Goal: Find specific page/section: Find specific page/section

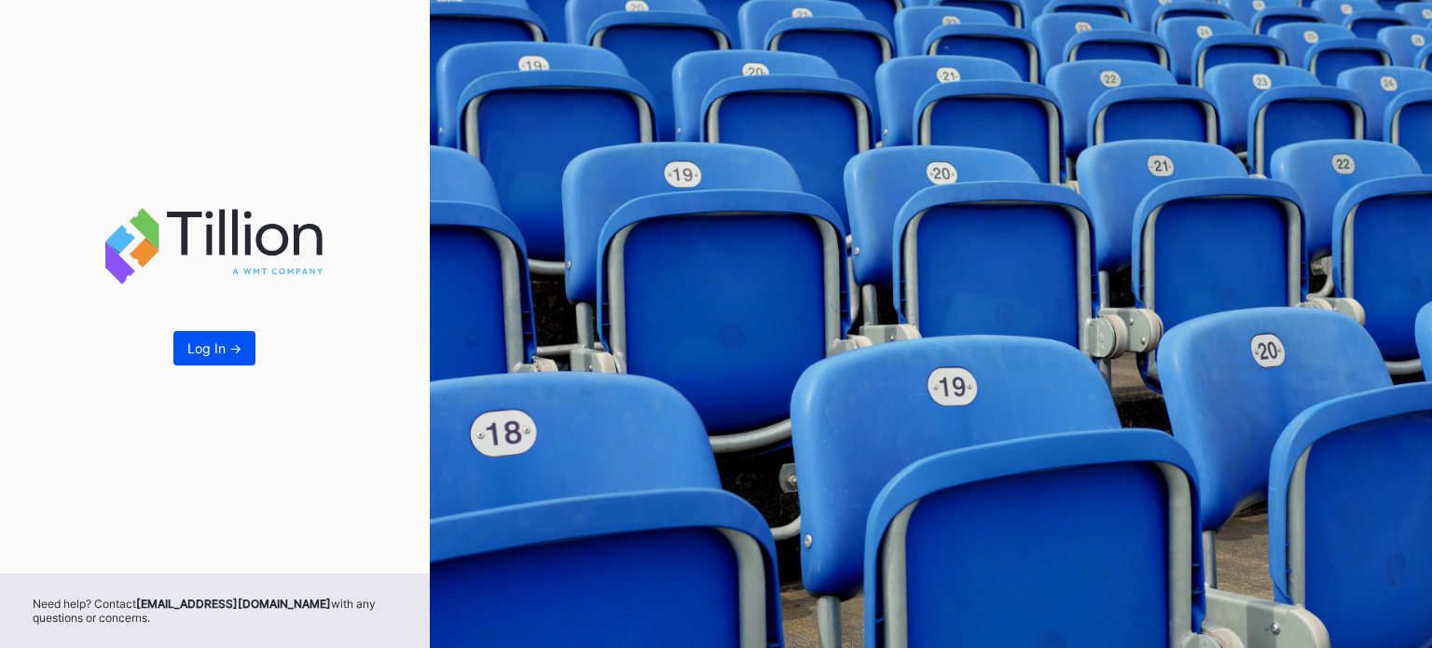
click at [221, 345] on div "Log In ->" at bounding box center [214, 348] width 54 height 16
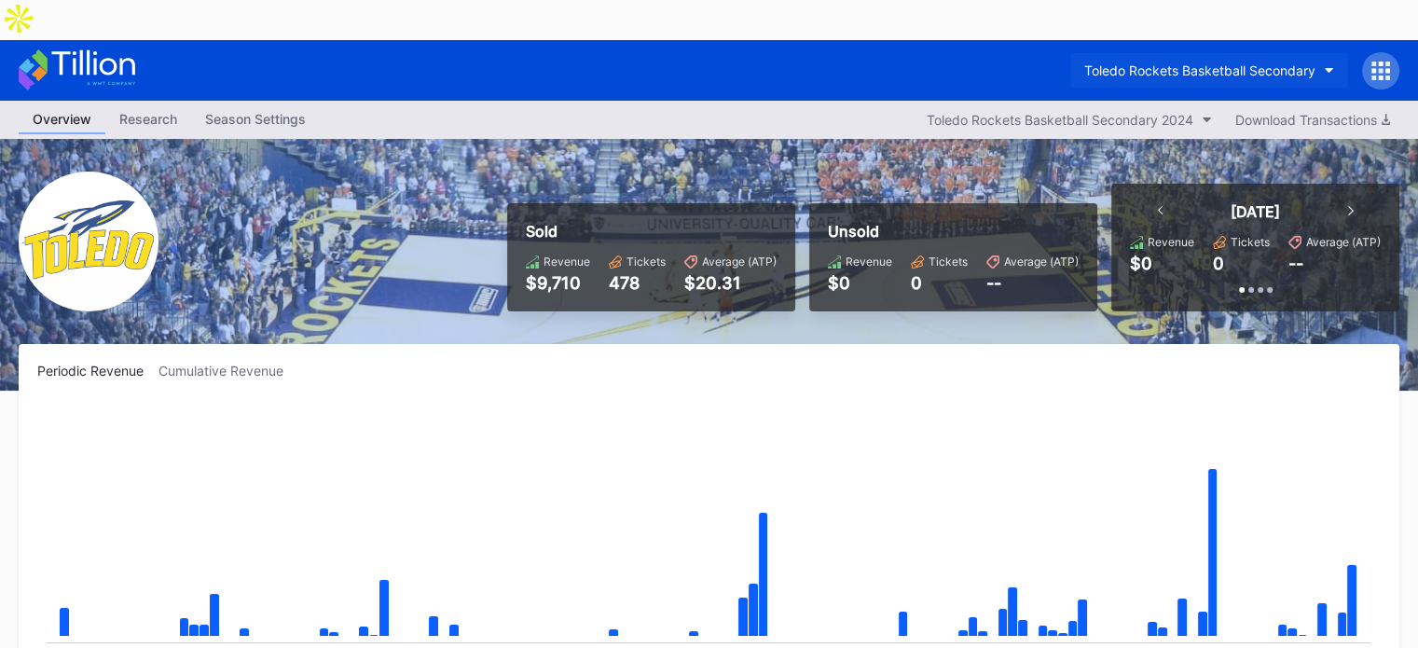
click at [1253, 62] on div "Toledo Rockets Basketball Secondary" at bounding box center [1199, 70] width 231 height 16
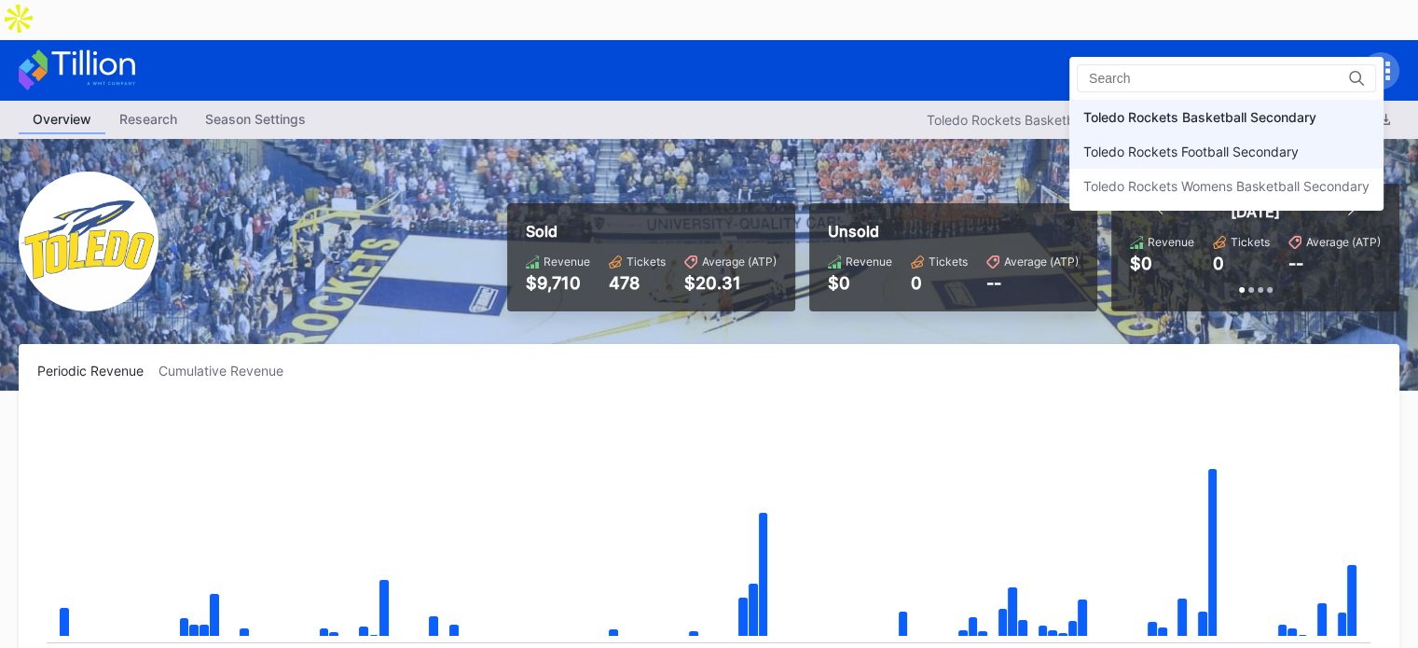
click at [1173, 153] on div "Toledo Rockets Football Secondary" at bounding box center [1190, 152] width 215 height 16
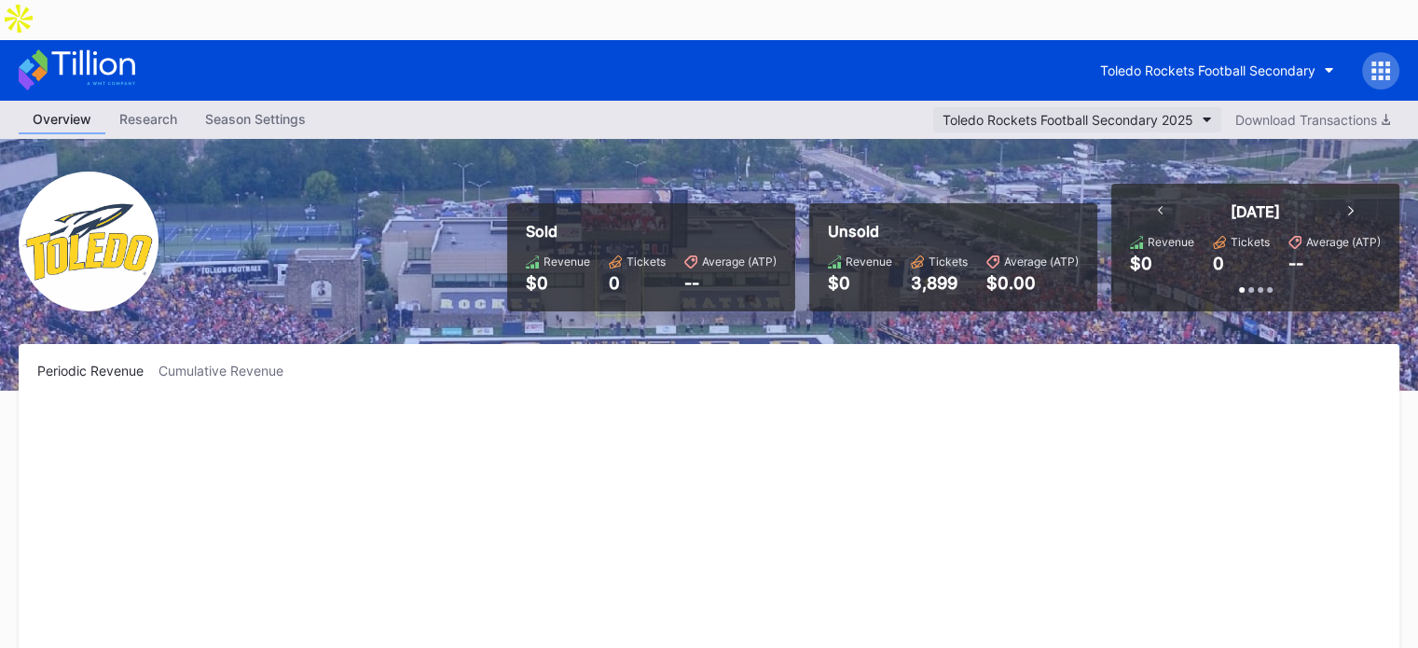
click at [1176, 112] on div "Toledo Rockets Football Secondary 2025" at bounding box center [1067, 120] width 251 height 16
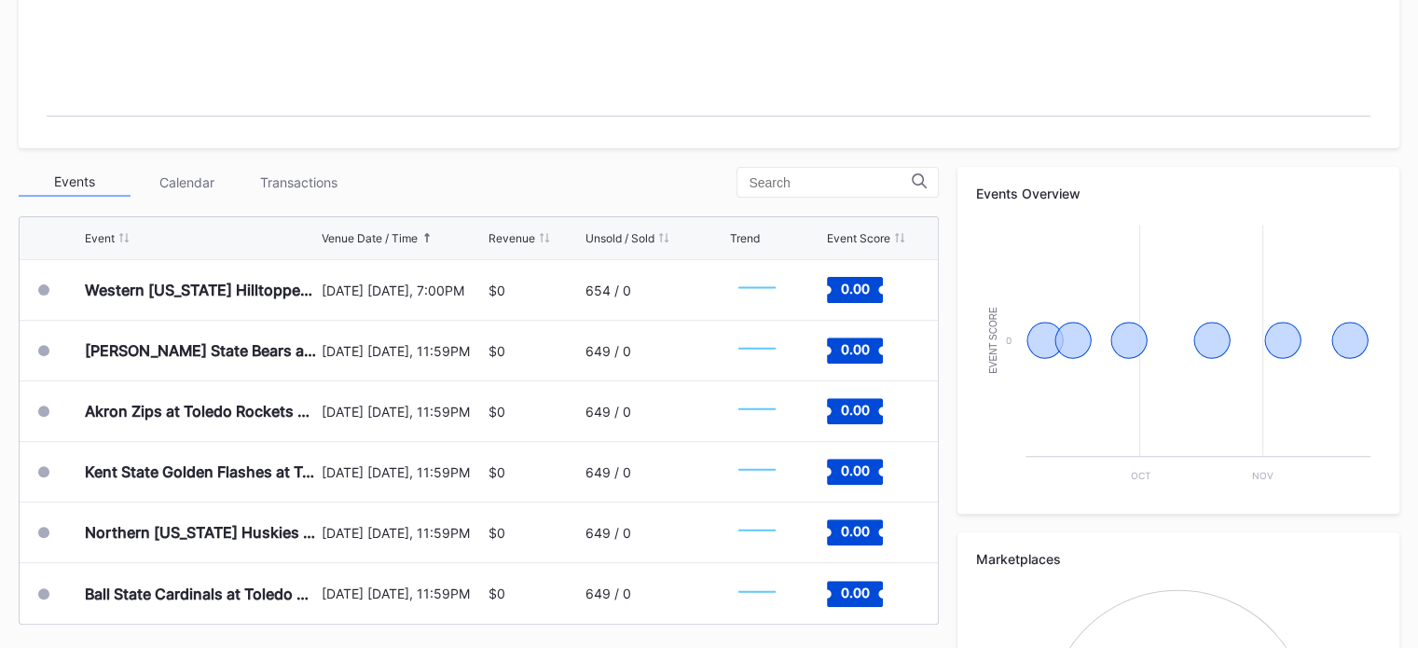
scroll to position [550, 0]
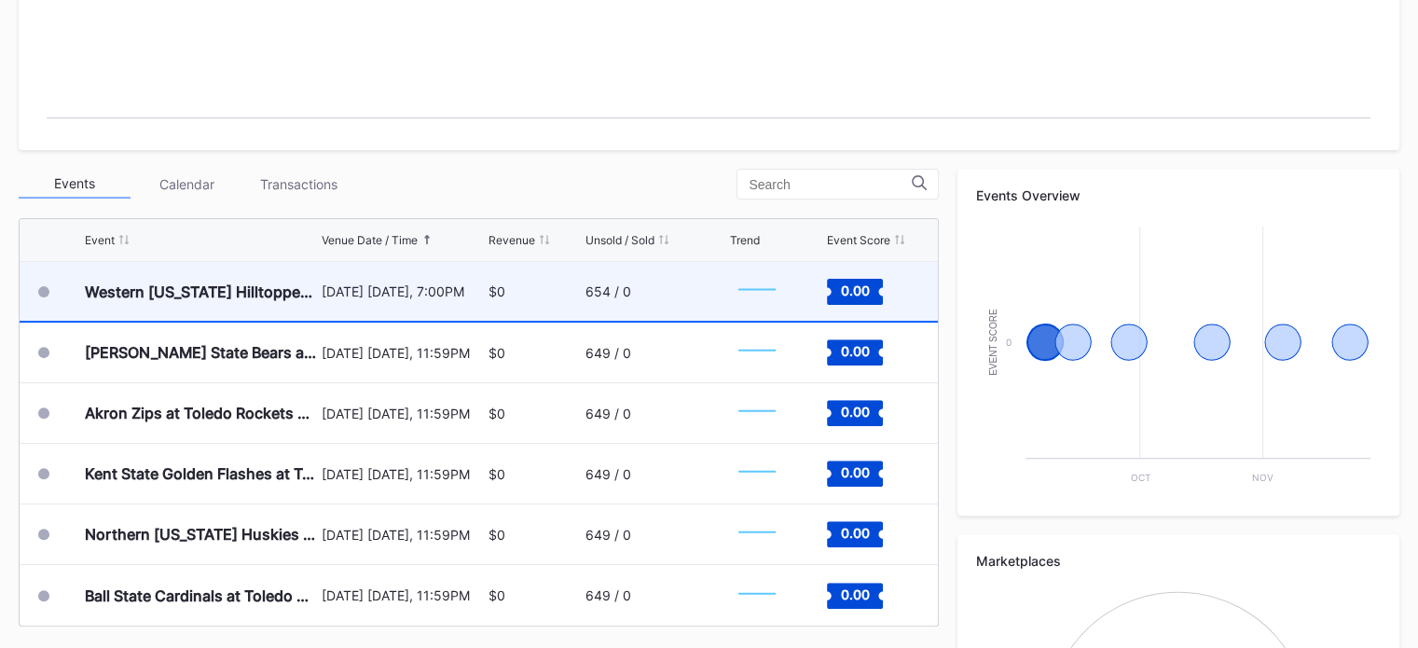
click at [599, 283] on div "654 / 0" at bounding box center [608, 291] width 46 height 16
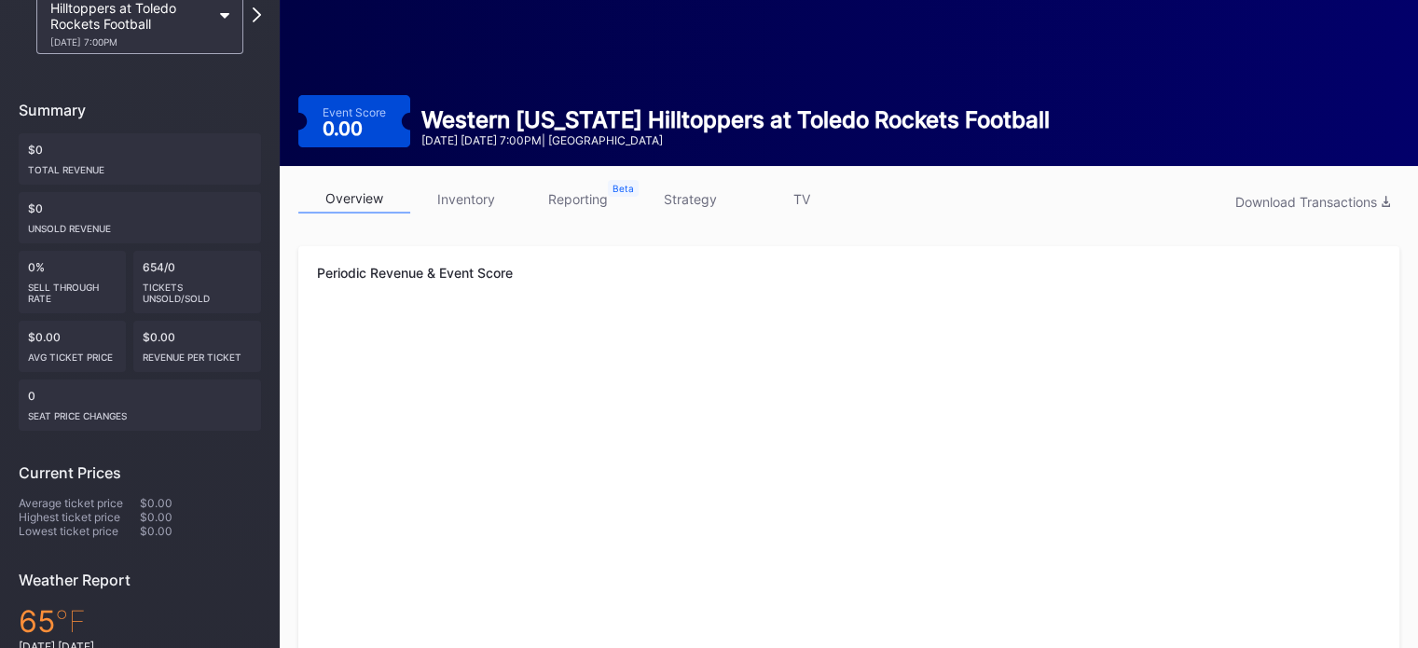
scroll to position [167, 0]
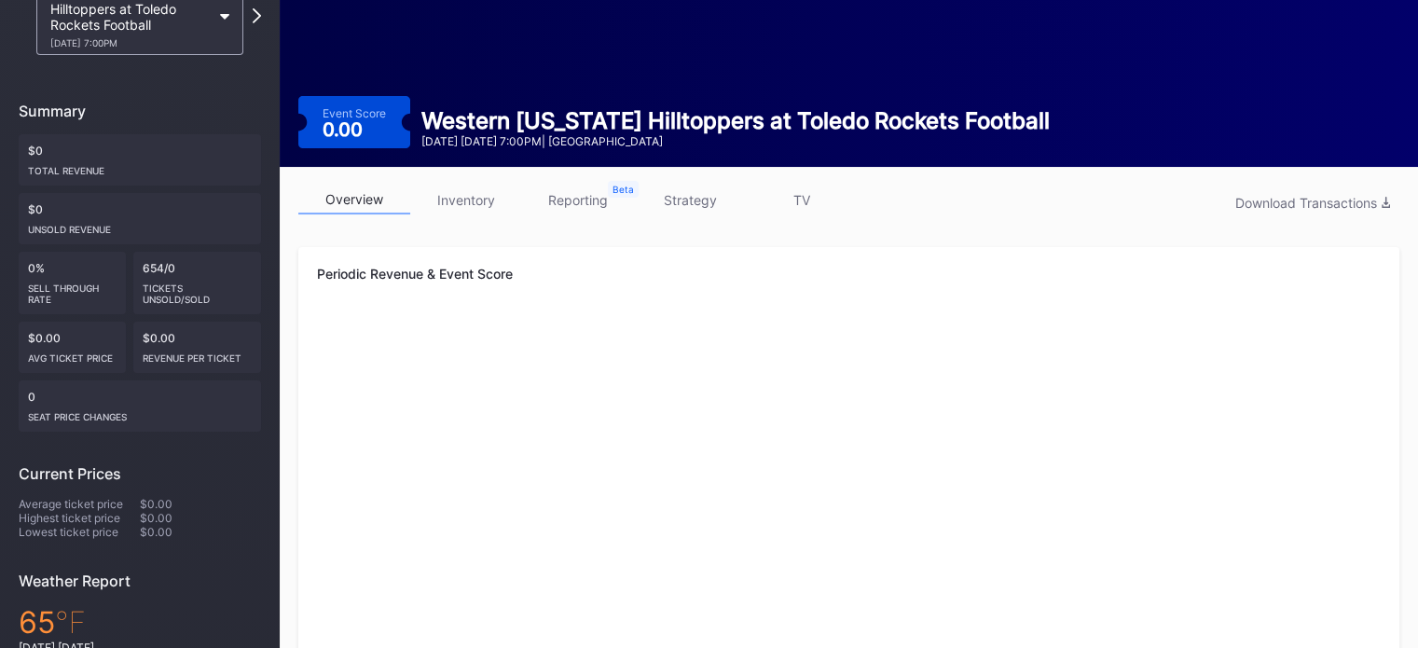
click at [465, 185] on link "inventory" at bounding box center [466, 199] width 112 height 29
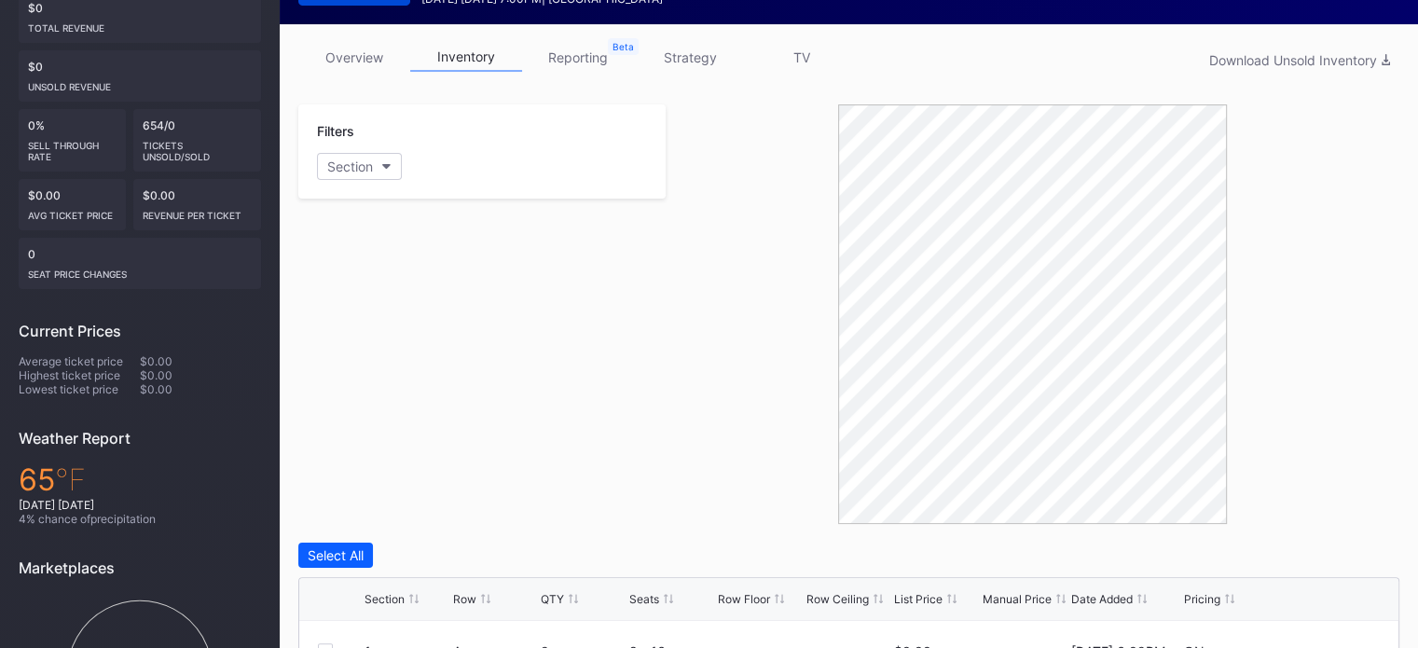
scroll to position [309, 0]
